Goal: Task Accomplishment & Management: Manage account settings

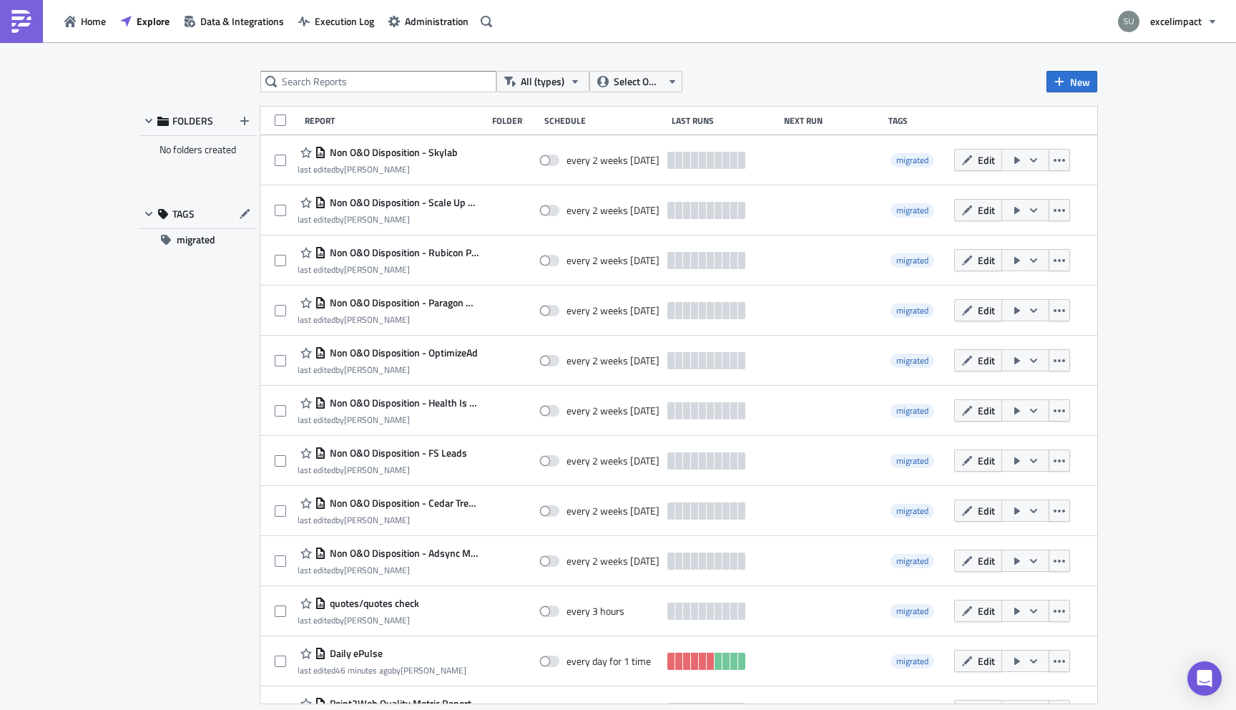
scroll to position [145, 0]
click at [77, 13] on button "Home" at bounding box center [85, 21] width 56 height 22
click at [1174, 26] on span "excelimpact" at bounding box center [1176, 21] width 52 height 15
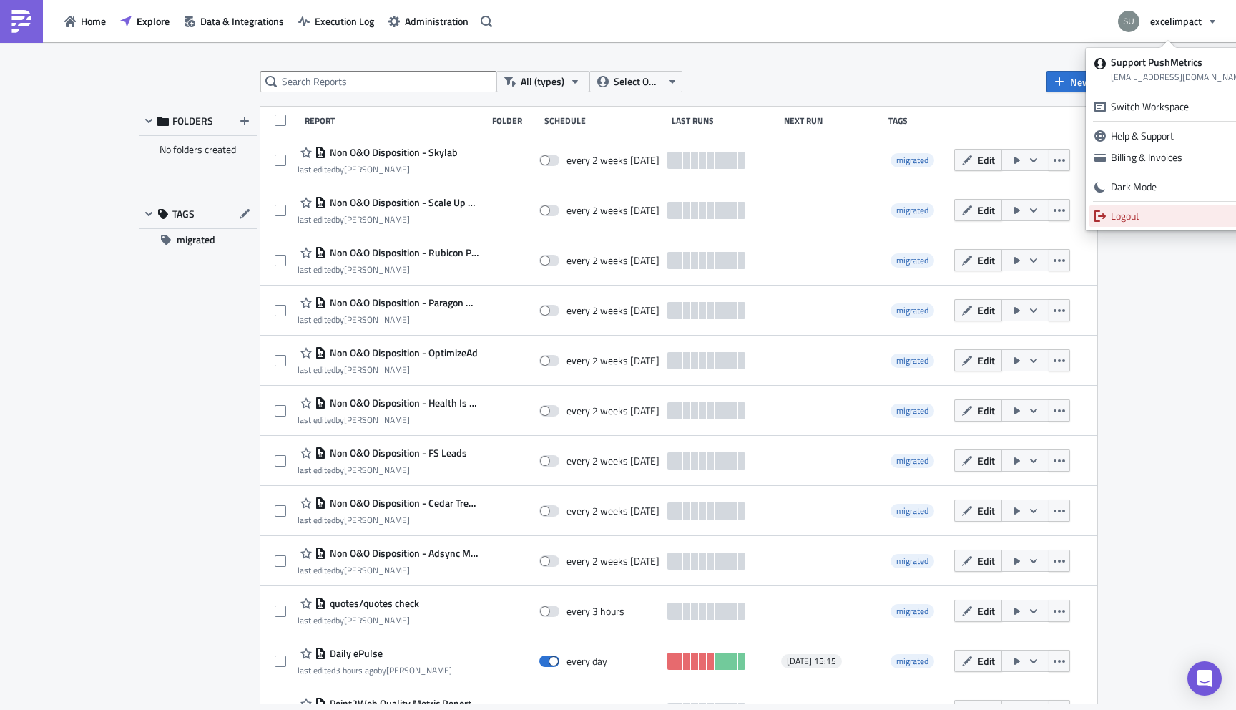
click at [1164, 218] on div "Logout" at bounding box center [1179, 216] width 137 height 14
